Goal: Transaction & Acquisition: Purchase product/service

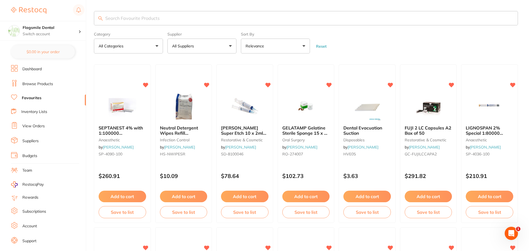
click at [155, 23] on input "search" at bounding box center [306, 18] width 424 height 14
type input "orthonol"
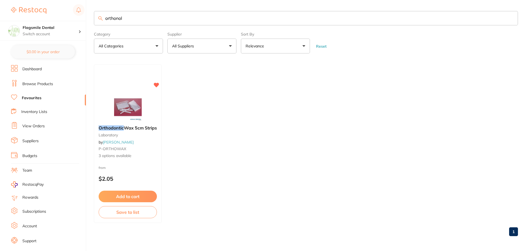
click at [35, 69] on link "Dashboard" at bounding box center [31, 70] width 19 height 6
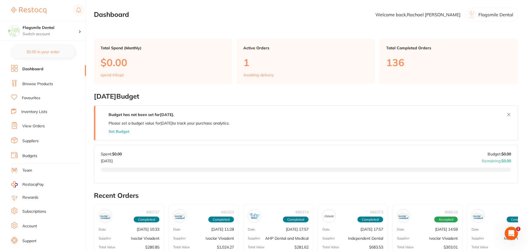
click at [48, 82] on link "Browse Products" at bounding box center [37, 84] width 31 height 6
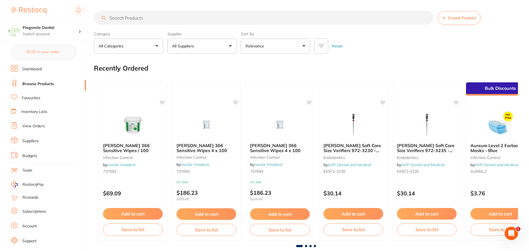
click at [132, 18] on input "search" at bounding box center [263, 18] width 339 height 14
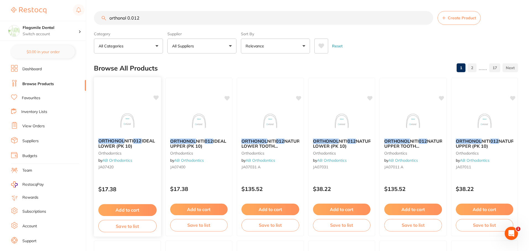
type input "orthonol 0.012"
click at [131, 118] on img at bounding box center [127, 120] width 36 height 28
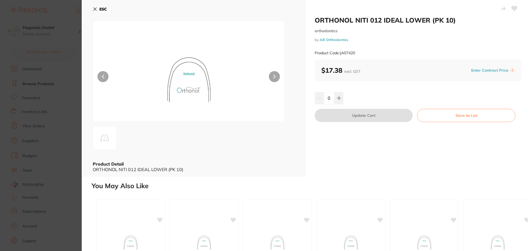
click at [98, 6] on button "ESC" at bounding box center [100, 8] width 14 height 9
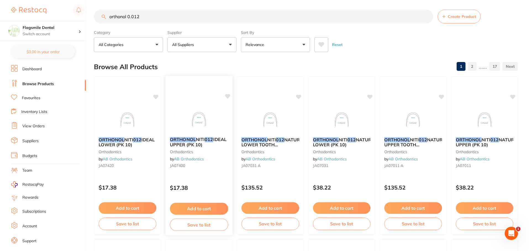
click at [195, 108] on img at bounding box center [199, 119] width 36 height 28
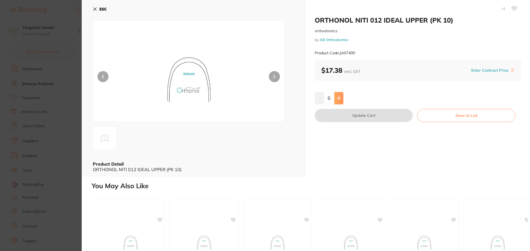
click at [336, 101] on button at bounding box center [338, 98] width 9 height 12
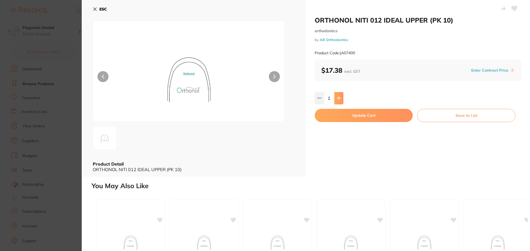
click at [336, 101] on button at bounding box center [338, 98] width 9 height 12
type input "2"
click at [335, 115] on button "Update Cart" at bounding box center [364, 115] width 98 height 13
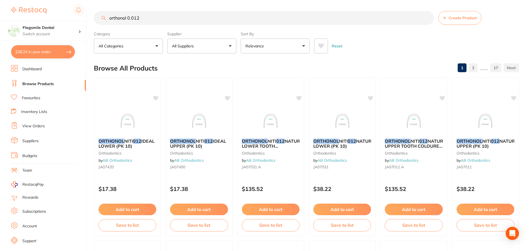
checkbox input "false"
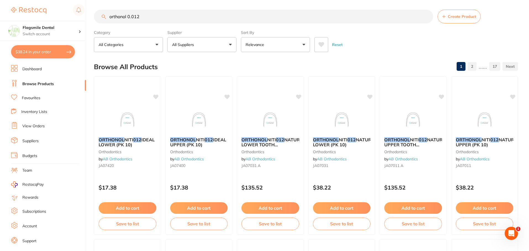
drag, startPoint x: 161, startPoint y: 15, endPoint x: 87, endPoint y: 19, distance: 73.8
click at [87, 19] on div "$38.24 Flagsmile Dental Switch account Flagsmile Dental $38.24 in your order Da…" at bounding box center [264, 124] width 529 height 251
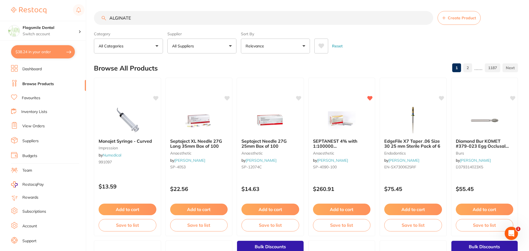
type input "ALGINATE"
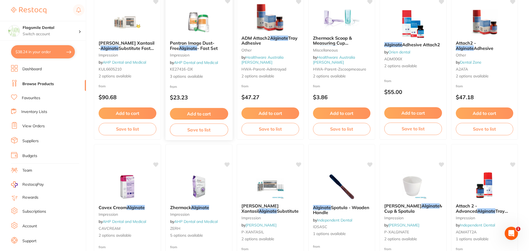
scroll to position [138, 0]
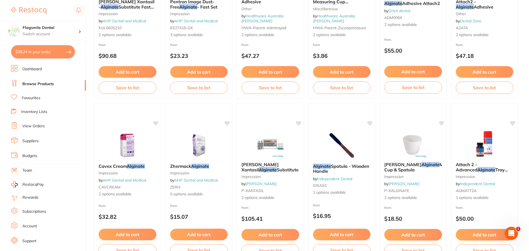
click at [28, 134] on ul "Dashboard Browse Products Favourites Inventory Lists View Orders Suppliers Budg…" at bounding box center [48, 160] width 75 height 190
click at [27, 127] on link "View Orders" at bounding box center [33, 127] width 22 height 6
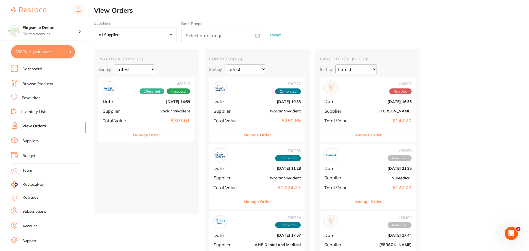
click at [131, 109] on div "# 88619 1 Received Accepted Date [DATE] 14:59 Supplier Ivoclar Vivadent Total V…" at bounding box center [146, 102] width 96 height 51
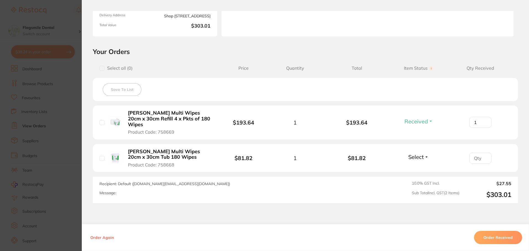
scroll to position [116, 0]
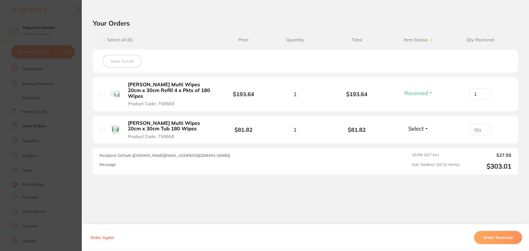
click at [32, 132] on section "Order ID: Restocq- 88619 Order Information 1 Received Accepted Order Order Date…" at bounding box center [264, 125] width 529 height 251
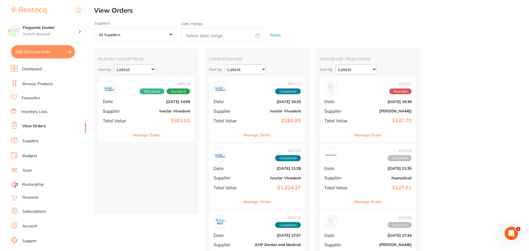
click at [247, 105] on div "# 90727 Completed Date [DATE] 10:33 Supplier Ivoclar Vivadent Total Value $280.…" at bounding box center [257, 102] width 96 height 51
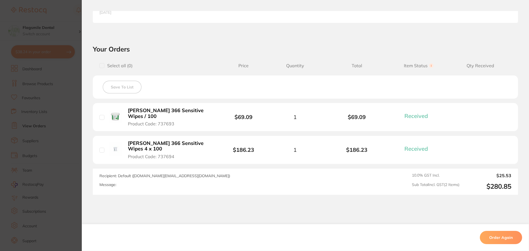
scroll to position [166, 0]
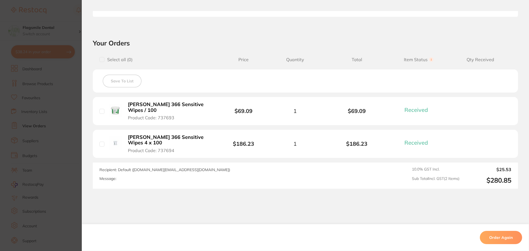
click at [45, 137] on section "Order ID: Restocq- 90727 Order Information 2 Received Completed Order Order Dat…" at bounding box center [264, 125] width 529 height 251
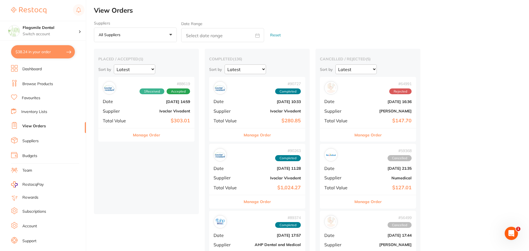
click at [257, 165] on div "# 90263 Completed Date [DATE] 11:28 Supplier Ivoclar Vivadent Total Value $1,02…" at bounding box center [257, 169] width 96 height 51
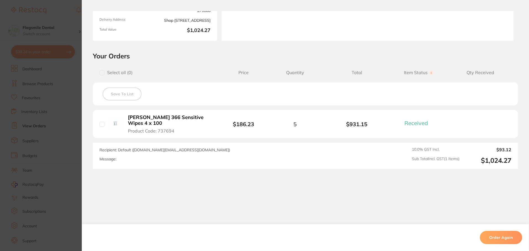
click at [49, 136] on section "Order ID: Restocq- 90263 Order Information 1 Received Completed Order Order Dat…" at bounding box center [264, 125] width 529 height 251
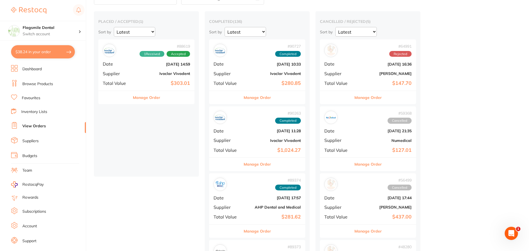
scroll to position [55, 0]
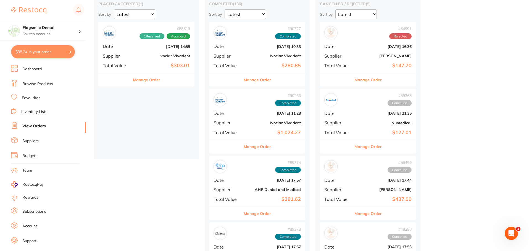
click at [253, 170] on div "# 89374 Completed" at bounding box center [256, 166] width 87 height 13
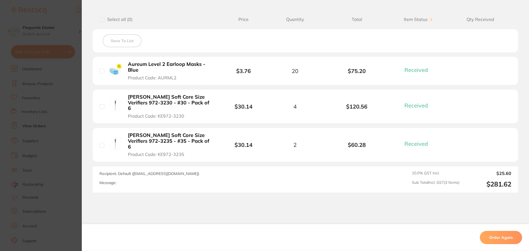
scroll to position [138, 0]
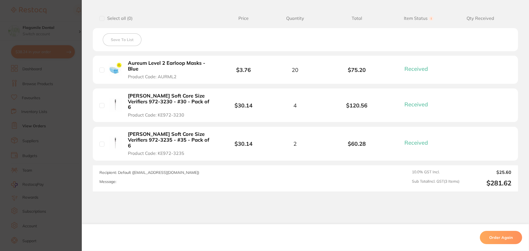
click at [24, 132] on section "Order ID: Restocq- 89374 Order Information 3 Received Completed Order Order Dat…" at bounding box center [264, 125] width 529 height 251
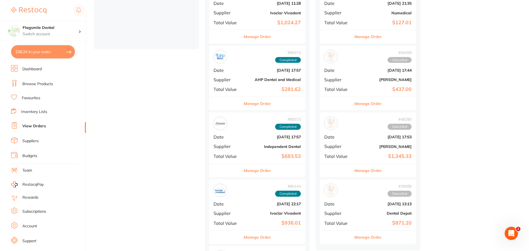
scroll to position [166, 0]
click at [243, 142] on div "# 89373 Completed Date [DATE] 17:57 Supplier Independent Dental Total Value $68…" at bounding box center [257, 137] width 96 height 51
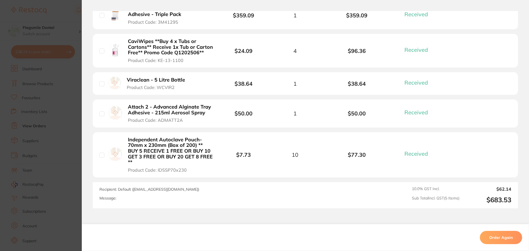
scroll to position [193, 0]
click at [28, 133] on section "Order ID: Restocq- 89373 Order Information 5 Received Completed Order Order Dat…" at bounding box center [264, 125] width 529 height 251
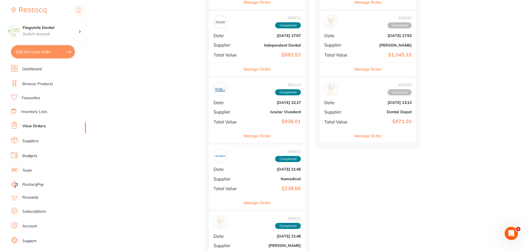
scroll to position [276, 0]
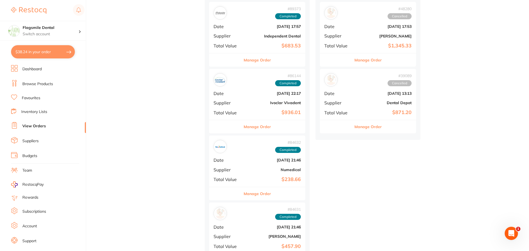
click at [251, 94] on b "[DATE] 22:17" at bounding box center [272, 93] width 55 height 4
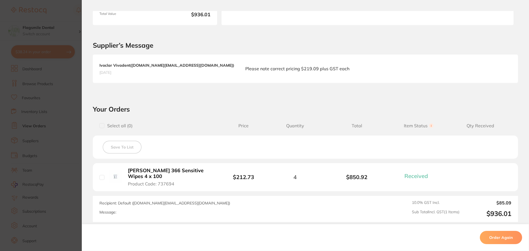
scroll to position [138, 0]
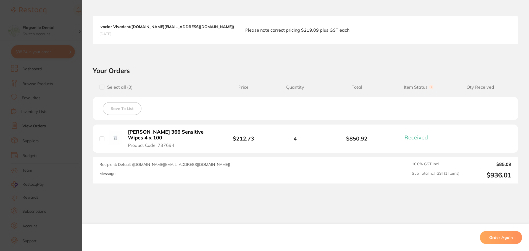
click at [50, 109] on section "Order ID: Restocq- 86144 Order Information 1 Received Completed Order Order Dat…" at bounding box center [264, 125] width 529 height 251
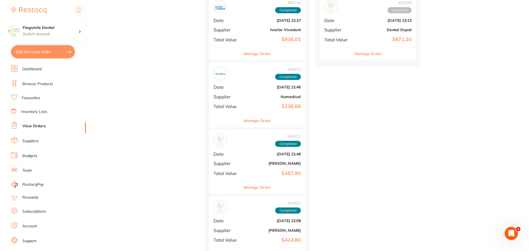
scroll to position [359, 0]
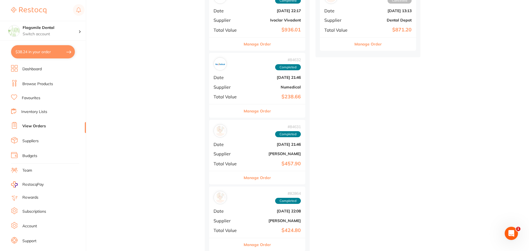
click at [255, 85] on b "Numedical" at bounding box center [272, 87] width 55 height 4
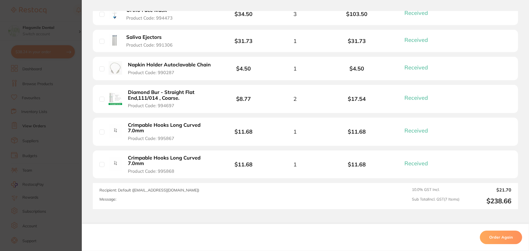
scroll to position [221, 0]
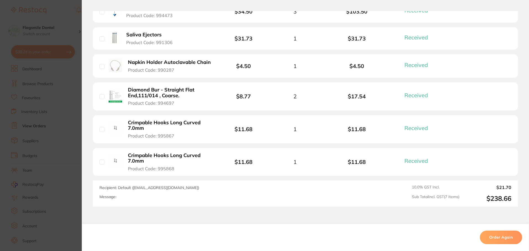
click at [30, 117] on section "Order ID: Restocq- 84632 Order Information 7 Received Completed Order Order Dat…" at bounding box center [264, 125] width 529 height 251
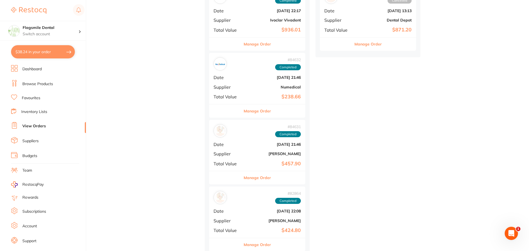
scroll to position [442, 0]
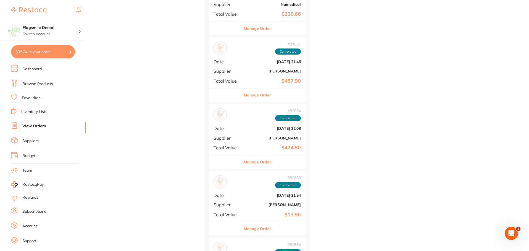
click at [264, 126] on b "[DATE] 22:08" at bounding box center [272, 128] width 55 height 4
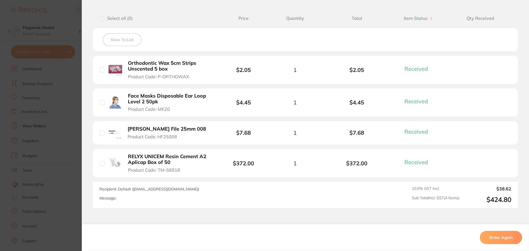
click at [60, 120] on section "Order ID: Restocq- 82864 Order Information 4 Received Completed Order Date [DAT…" at bounding box center [264, 125] width 529 height 251
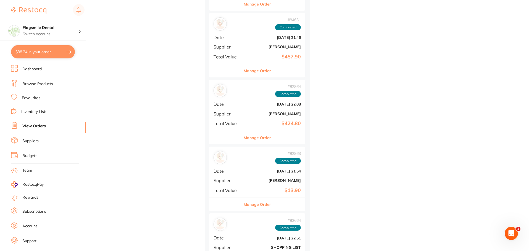
scroll to position [552, 0]
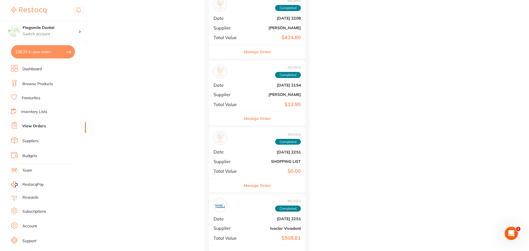
click at [264, 146] on div "# 82664 Completed Date [DATE] 22:51 Supplier SHOPPING LIST Total Value $0.00" at bounding box center [257, 153] width 96 height 51
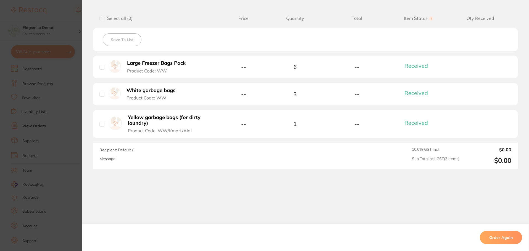
click at [35, 131] on section "Order ID: Restocq- 82664 Order Information 3 Received Completed Order Order Dat…" at bounding box center [264, 125] width 529 height 251
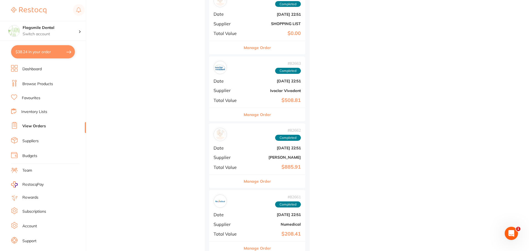
click at [248, 84] on div "# 82663 Completed Date [DATE] 22:51 Supplier Ivoclar Vivadent Total Value $508.…" at bounding box center [257, 82] width 96 height 51
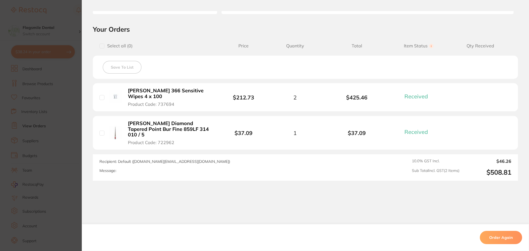
click at [50, 116] on section "Order ID: Restocq- 82663 Order Information 2 Received Completed Order Order Dat…" at bounding box center [264, 125] width 529 height 251
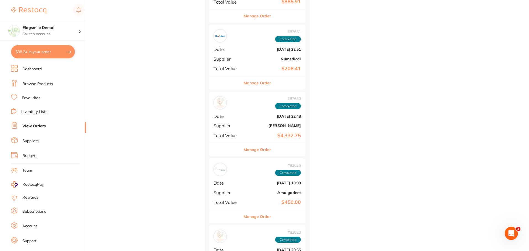
click at [253, 116] on b "[DATE] 22:48" at bounding box center [272, 116] width 55 height 4
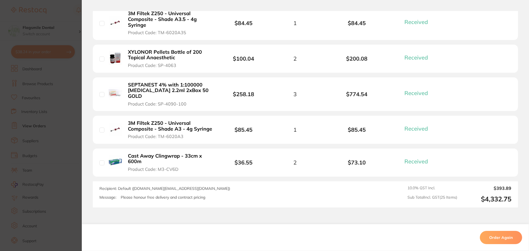
click at [55, 115] on section "Order ID: Restocq- 82660 Order Information 25 Received Completed Order Date [DA…" at bounding box center [264, 125] width 529 height 251
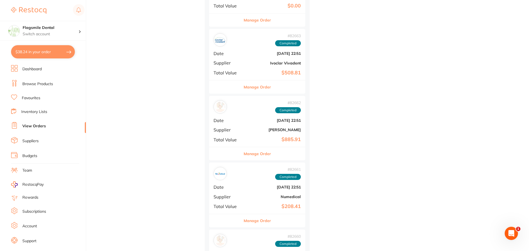
click at [29, 71] on link "Dashboard" at bounding box center [31, 70] width 19 height 6
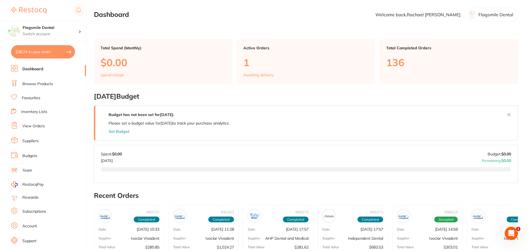
click at [31, 86] on link "Browse Products" at bounding box center [37, 84] width 31 height 6
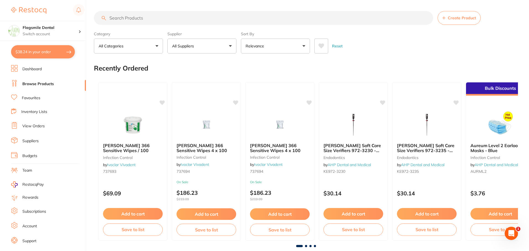
click at [33, 92] on ul "Dashboard Browse Products Favourites Inventory Lists View Orders Suppliers Budg…" at bounding box center [48, 160] width 75 height 190
click at [33, 96] on link "Favourites" at bounding box center [31, 99] width 18 height 6
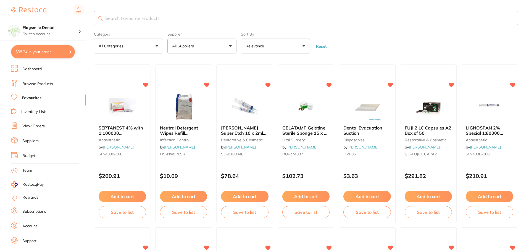
click at [120, 17] on input "search" at bounding box center [306, 18] width 424 height 14
type input "alg"
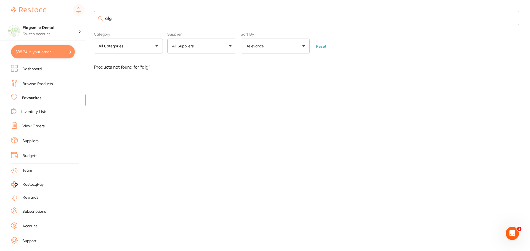
drag, startPoint x: 106, startPoint y: 19, endPoint x: 96, endPoint y: 19, distance: 9.9
click at [96, 19] on input "alg" at bounding box center [306, 18] width 425 height 14
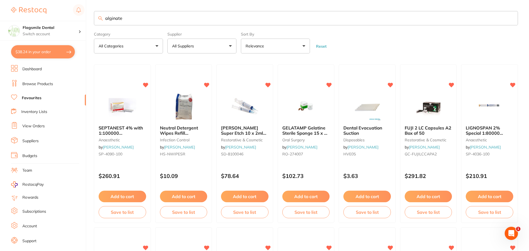
type input "alginate"
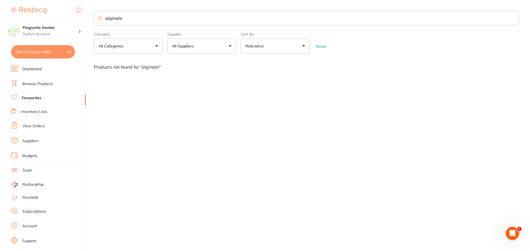
click at [41, 80] on li "Browse Products" at bounding box center [48, 84] width 75 height 8
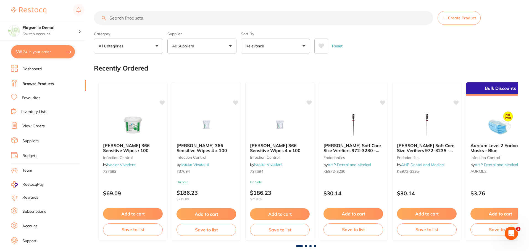
click at [140, 15] on input "search" at bounding box center [263, 18] width 339 height 14
type input "alginate"
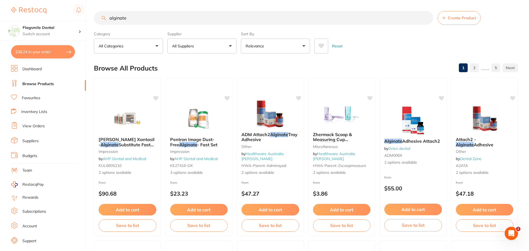
click at [270, 46] on button "Relevance" at bounding box center [275, 46] width 69 height 15
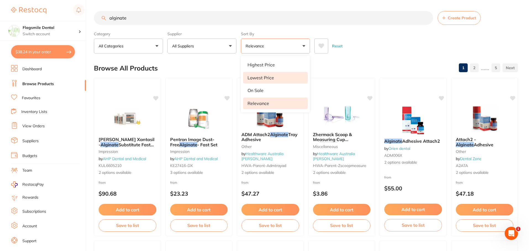
click at [266, 77] on p "Lowest Price" at bounding box center [260, 77] width 26 height 5
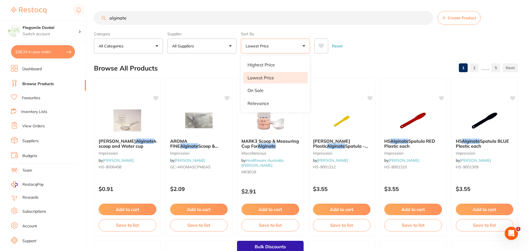
click at [384, 34] on div "Category All Categories All Categories disposables equipment impression infecti…" at bounding box center [306, 41] width 424 height 24
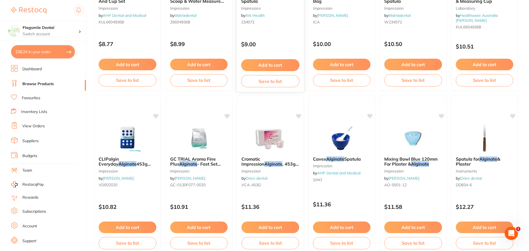
scroll to position [773, 0]
